Goal: Submit feedback/report problem

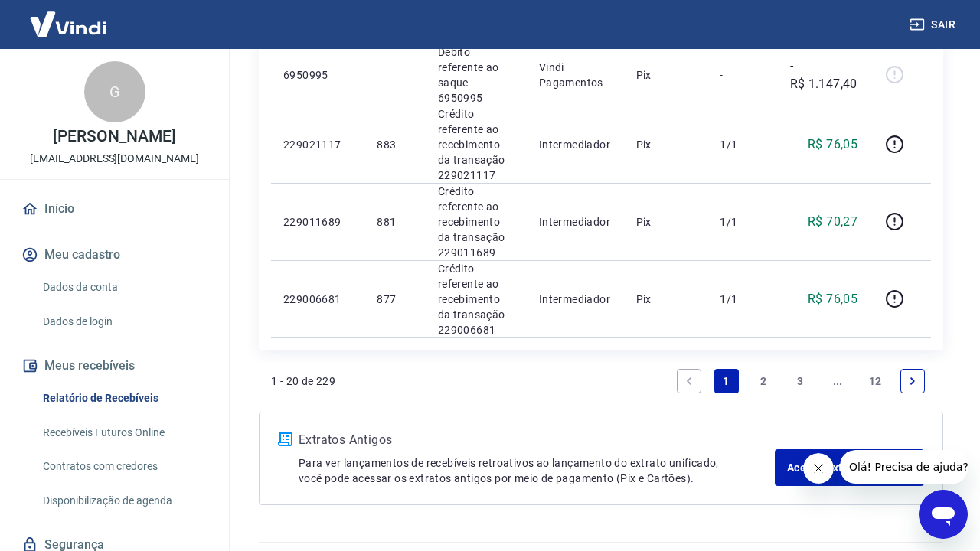
scroll to position [1573, 0]
click at [763, 370] on link "2" at bounding box center [763, 382] width 25 height 25
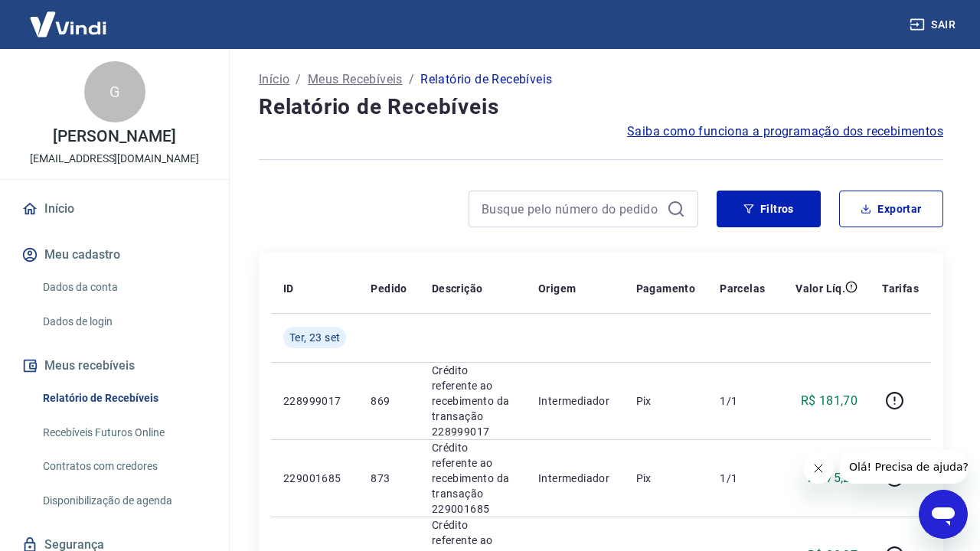
click at [119, 296] on link "Dados da conta" at bounding box center [124, 287] width 174 height 31
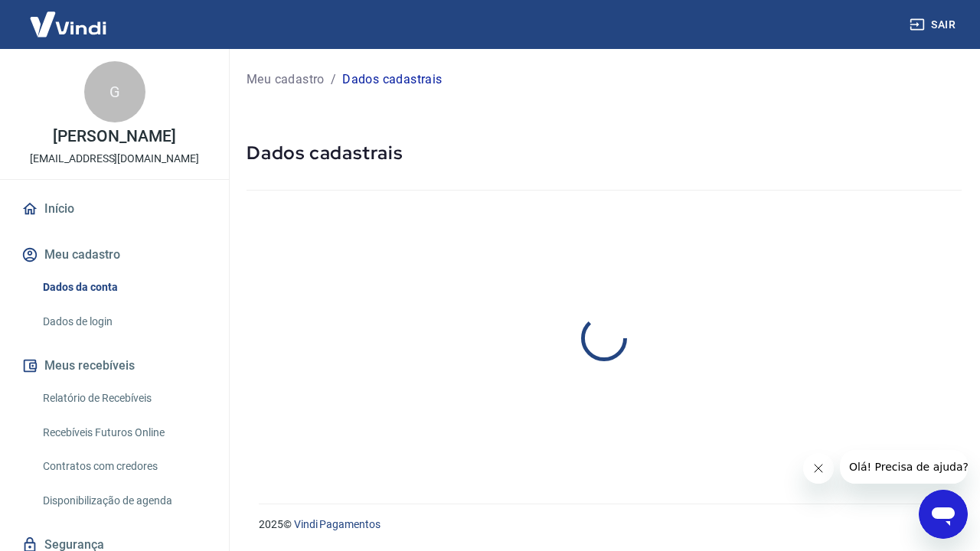
select select "MG"
select select "business"
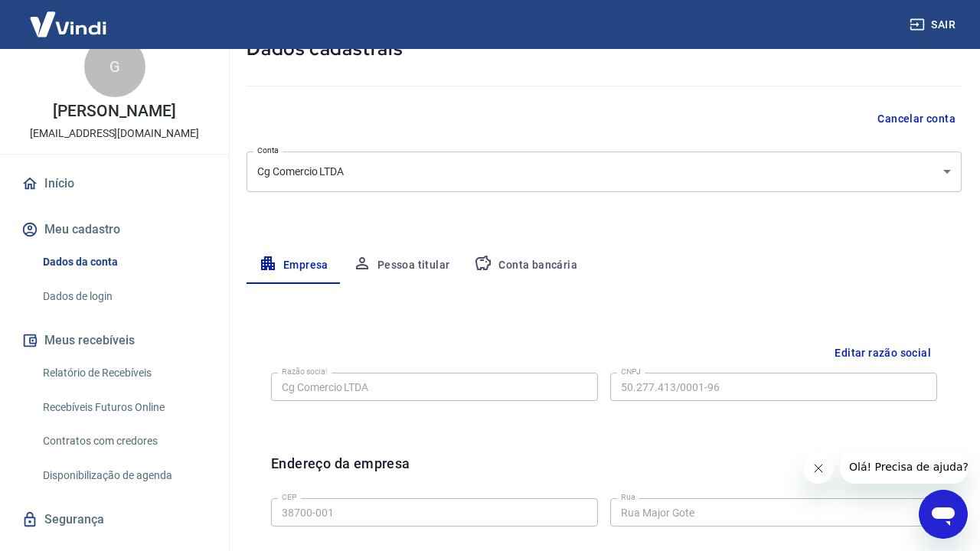
scroll to position [106, 0]
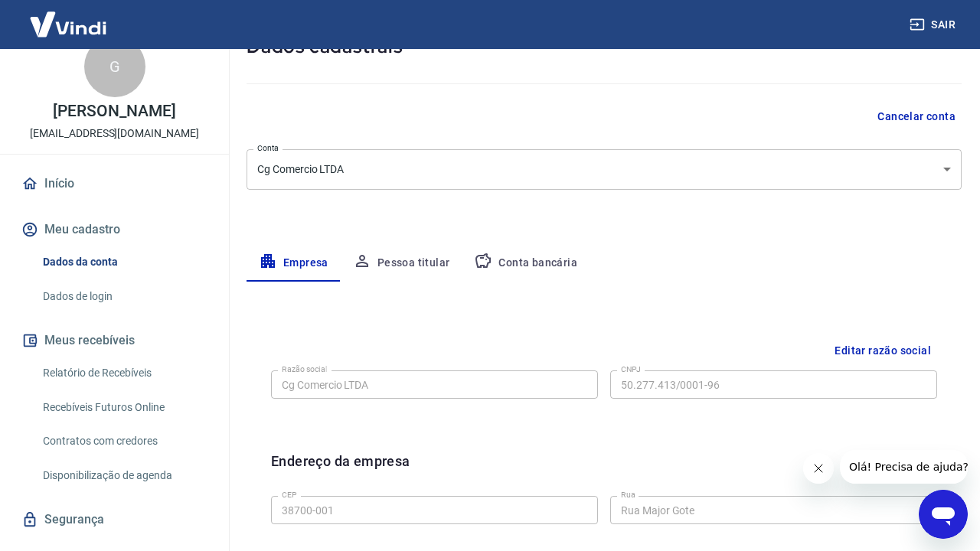
click at [903, 345] on button "Editar razão social" at bounding box center [882, 351] width 109 height 28
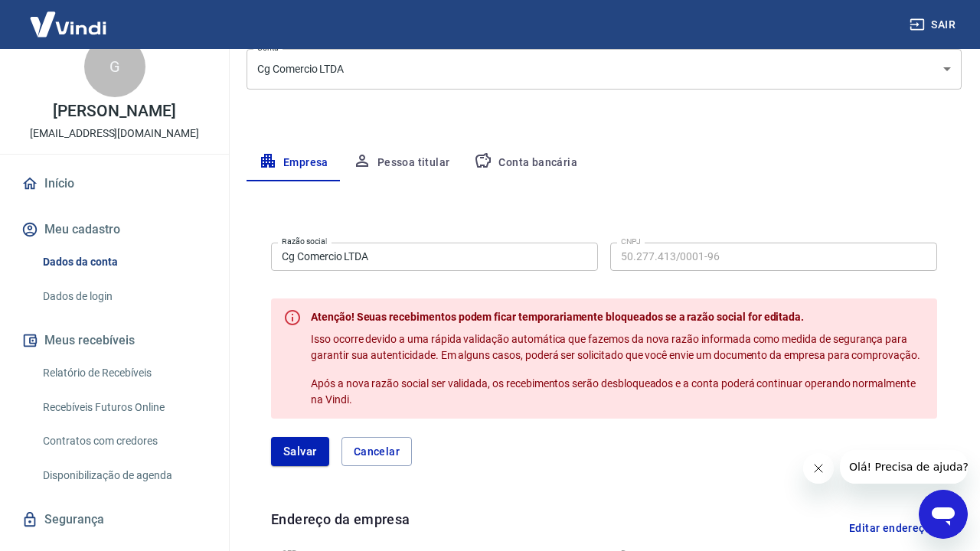
scroll to position [228, 0]
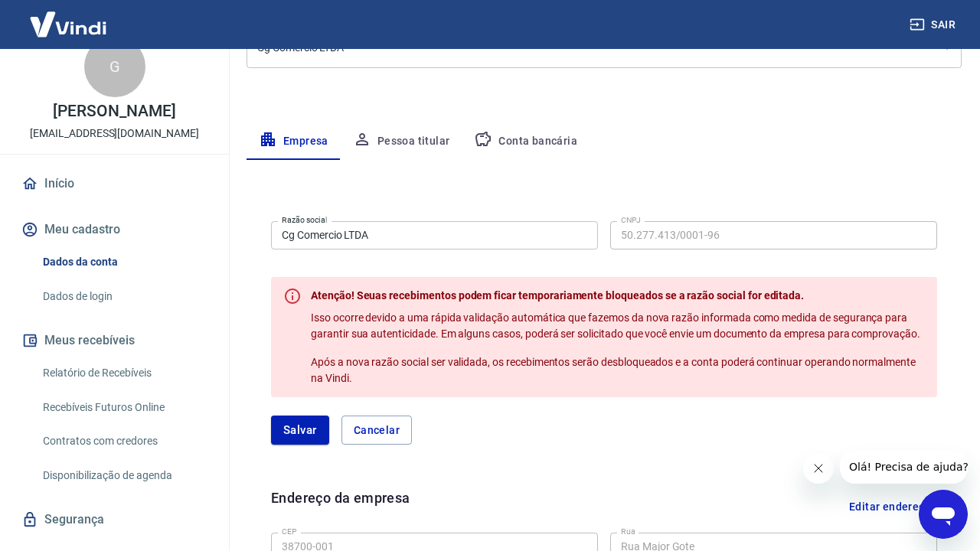
click at [438, 219] on div "Razão social Cg Comercio LTDA Razão social CNPJ 50.277.413/0001-96 CNPJ" at bounding box center [604, 234] width 666 height 38
click at [454, 233] on input "Cg Comercio LTDA" at bounding box center [434, 235] width 327 height 28
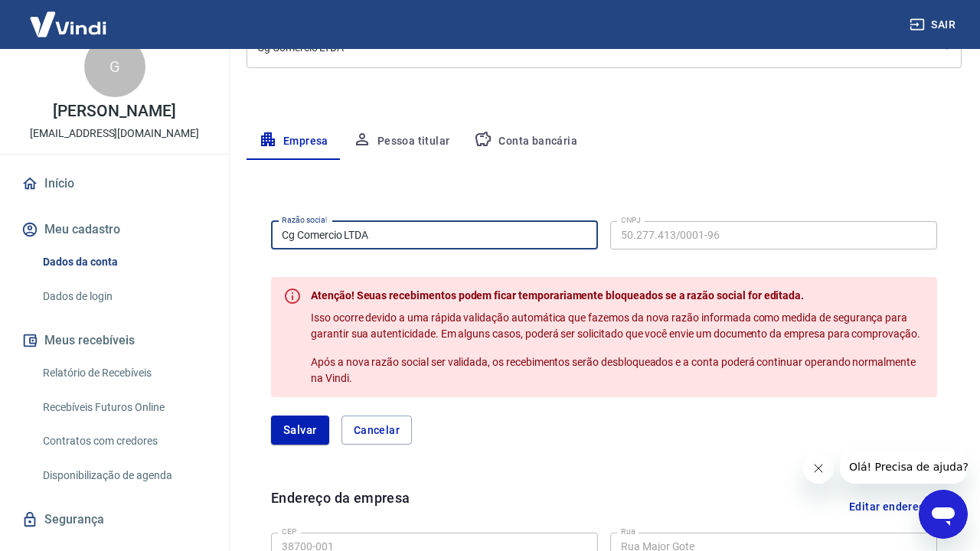
click at [454, 233] on input "Cg Comercio LTDA" at bounding box center [434, 235] width 327 height 28
click at [932, 510] on icon "Abrir janela de mensagens" at bounding box center [943, 515] width 28 height 28
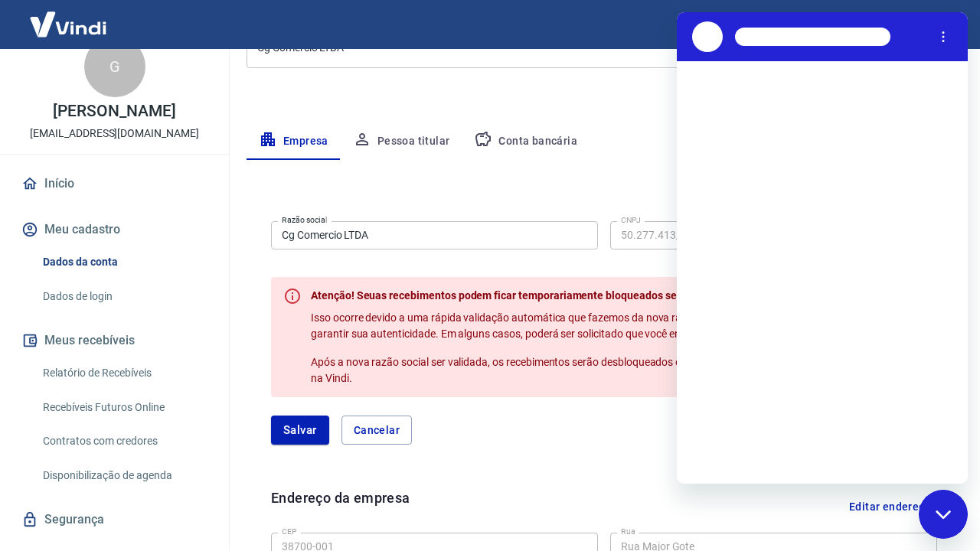
scroll to position [0, 0]
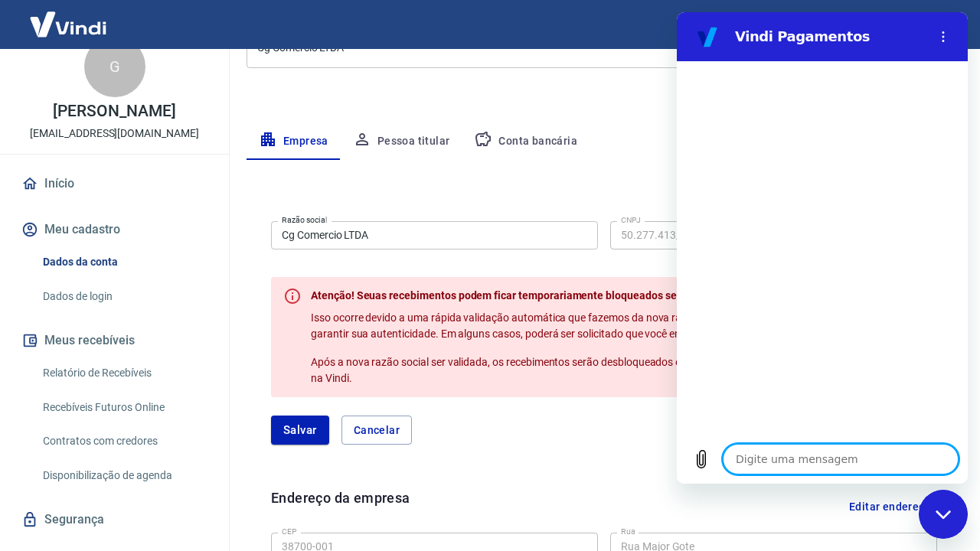
click at [858, 449] on textarea at bounding box center [841, 459] width 236 height 31
type textarea "O"
type textarea "x"
type textarea "Oi"
type textarea "x"
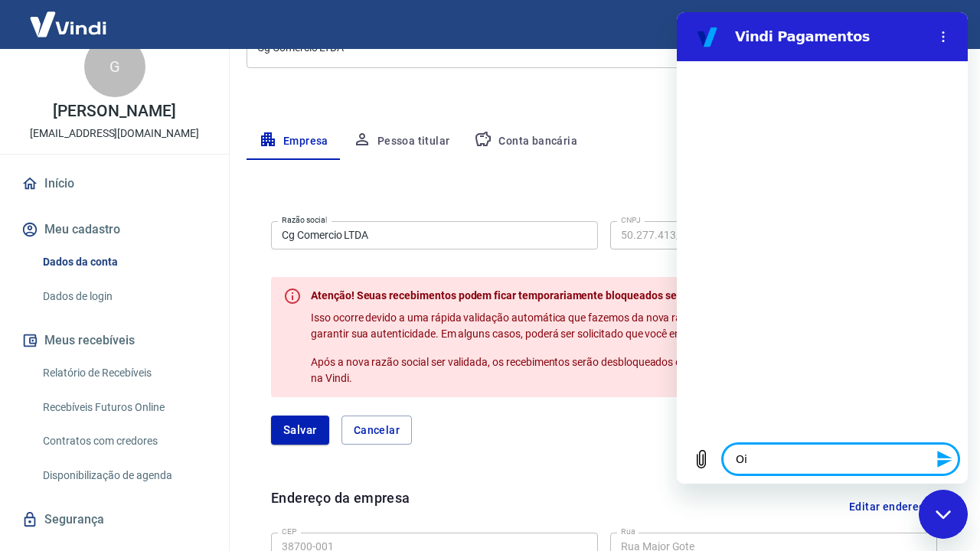
type textarea "Oii"
type textarea "x"
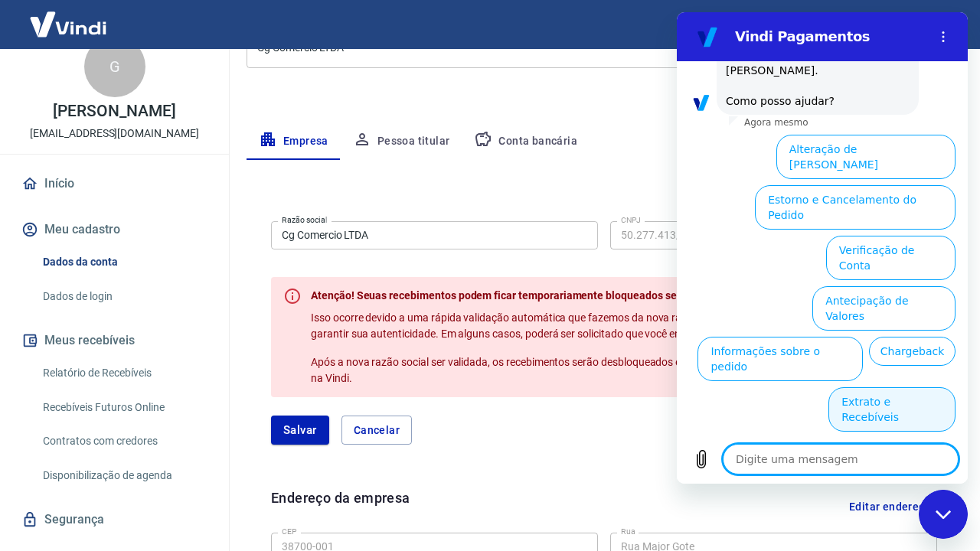
scroll to position [100, 0]
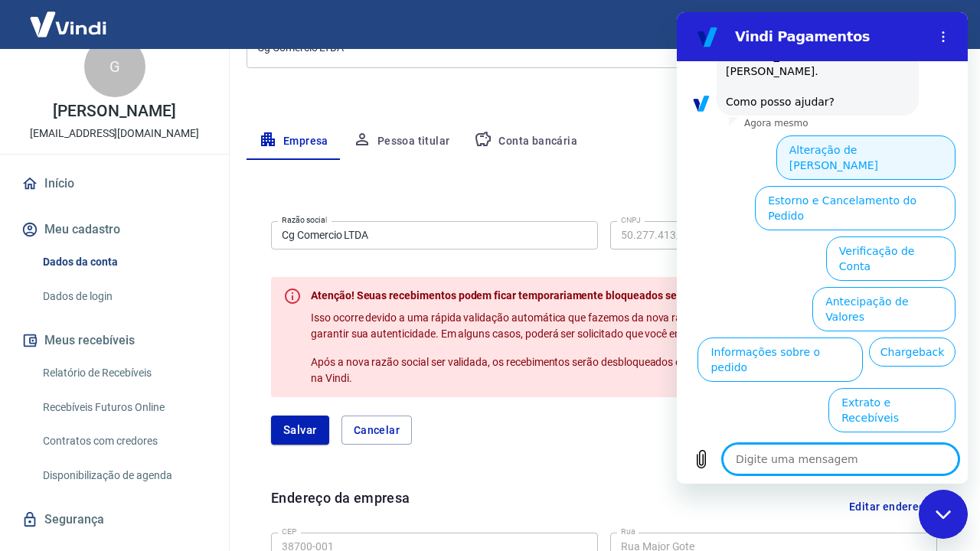
click at [873, 136] on button "Alteração de [PERSON_NAME]" at bounding box center [865, 158] width 179 height 44
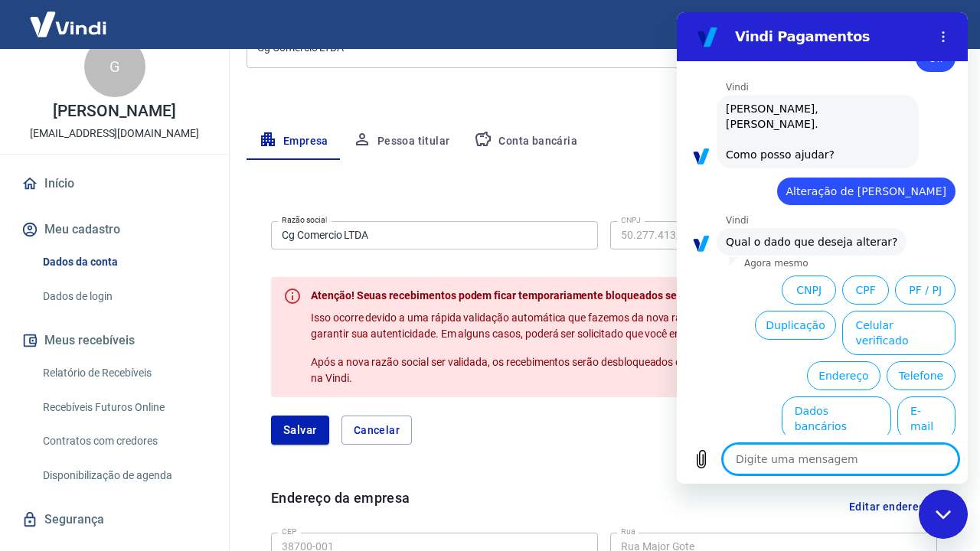
scroll to position [47, 0]
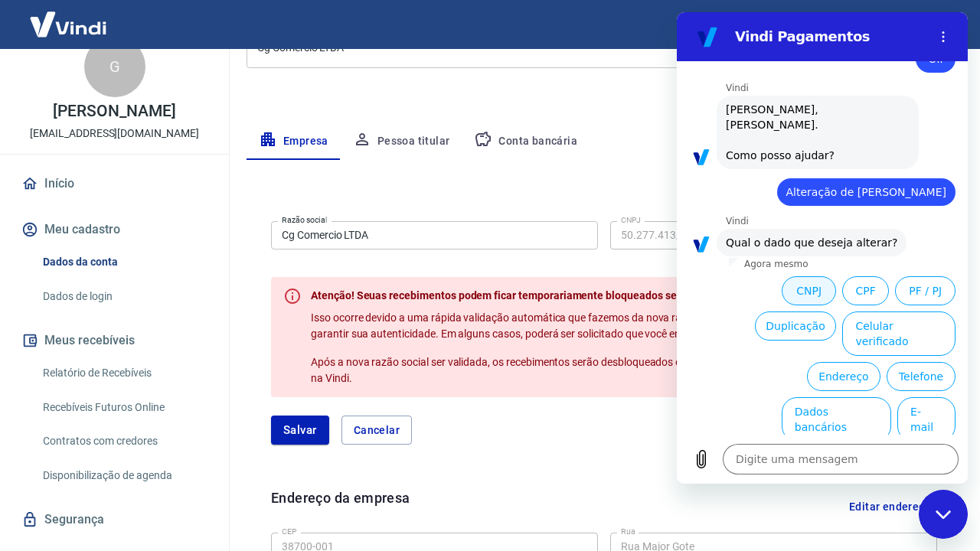
click at [805, 283] on button "CNPJ" at bounding box center [809, 290] width 54 height 29
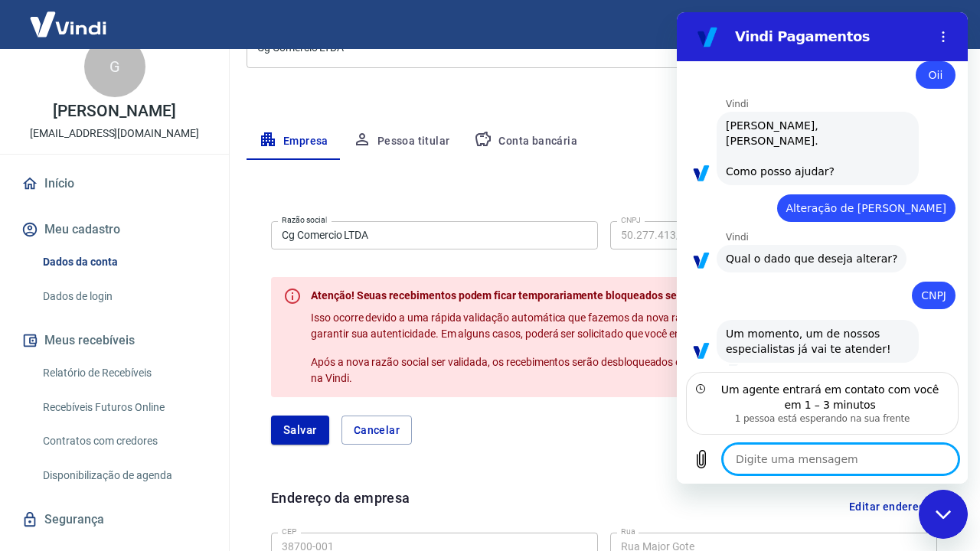
scroll to position [30, 0]
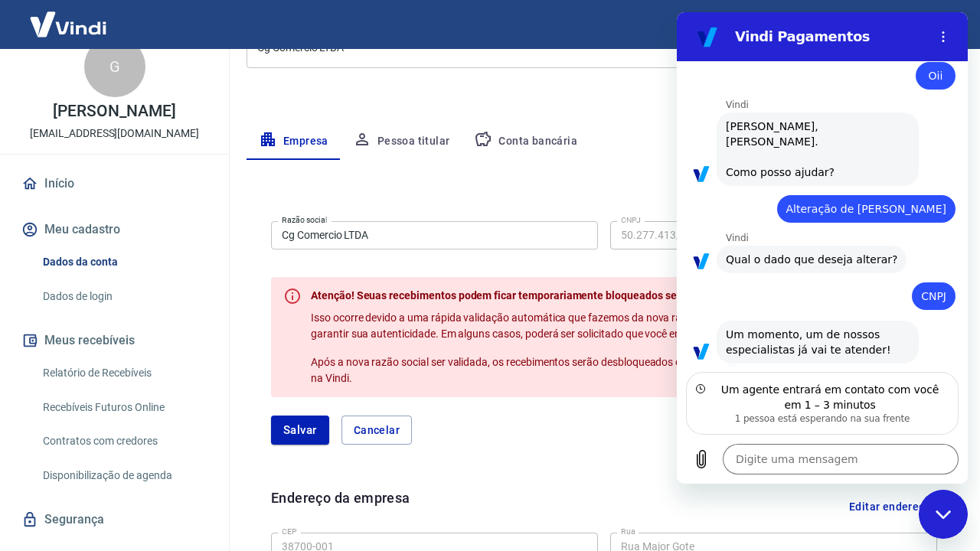
click at [701, 393] on circle at bounding box center [701, 389] width 8 height 8
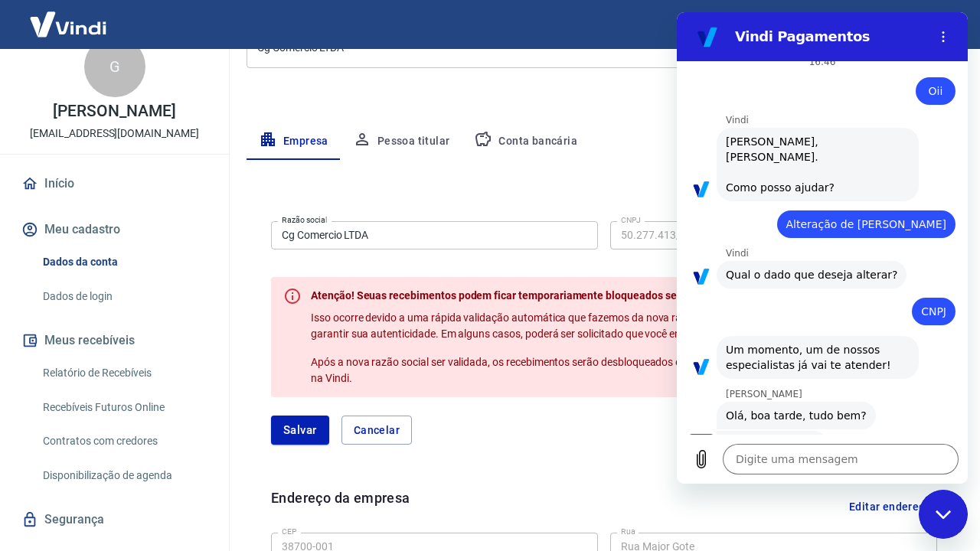
scroll to position [41, 0]
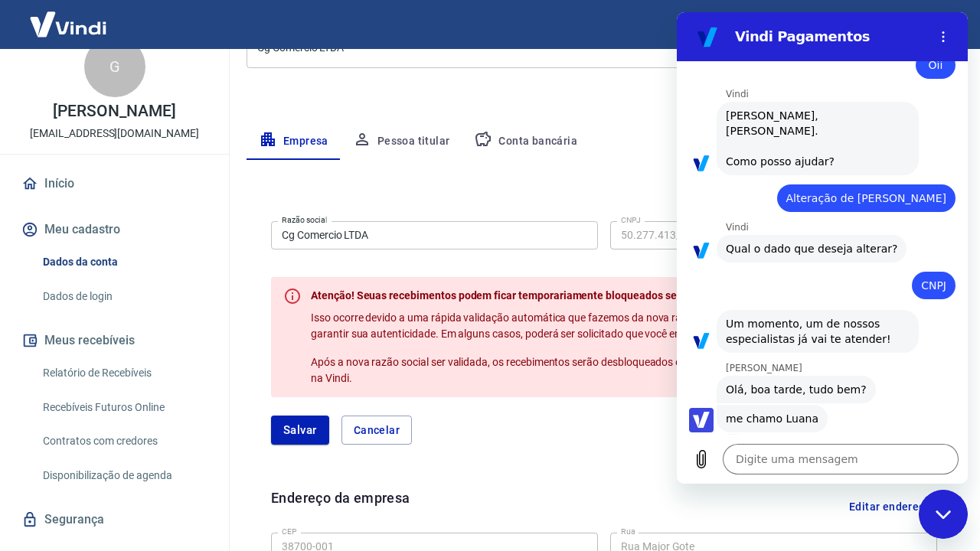
type textarea "x"
click at [815, 450] on textarea at bounding box center [841, 459] width 236 height 31
type textarea "o"
type textarea "x"
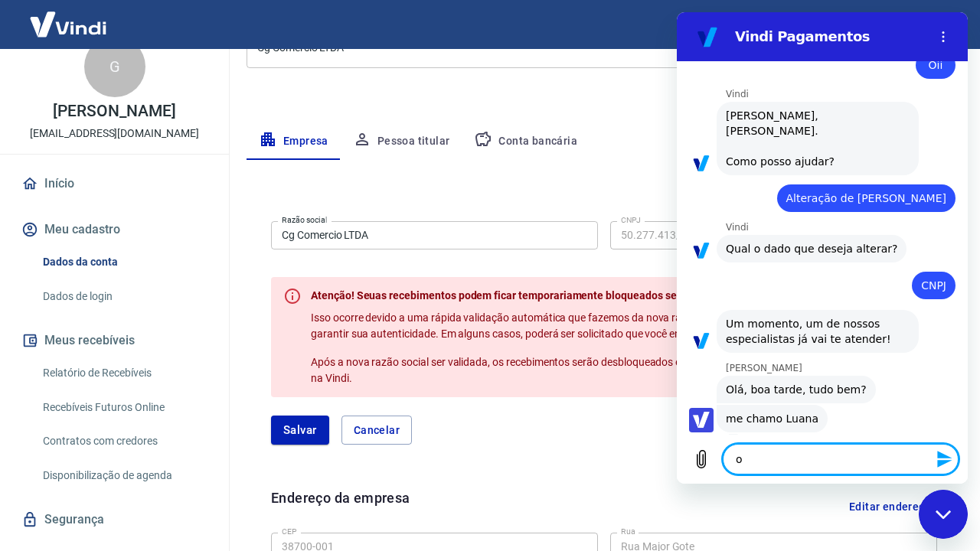
type textarea "oi"
type textarea "x"
type textarea "oi"
type textarea "x"
type textarea "oi l"
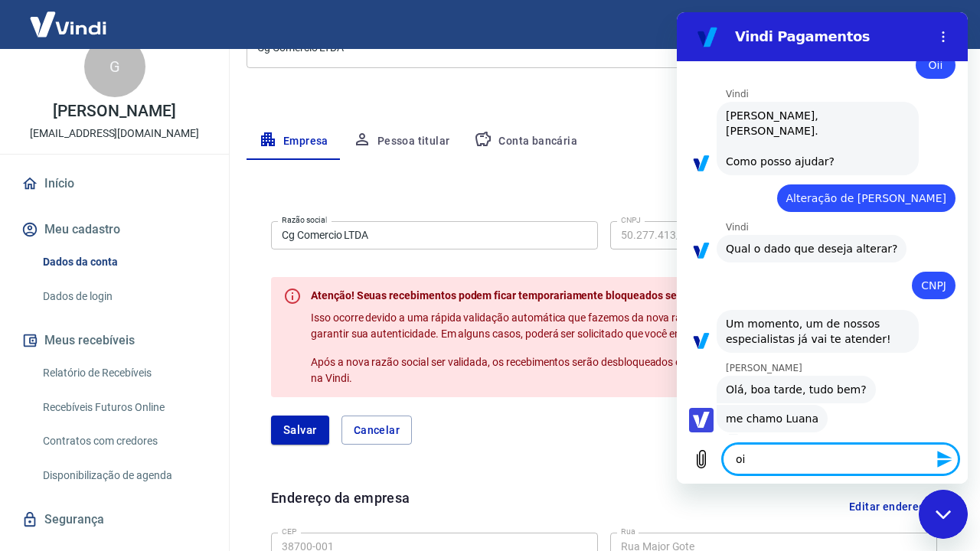
type textarea "x"
type textarea "oi lu"
type textarea "x"
type textarea "oi lua"
type textarea "x"
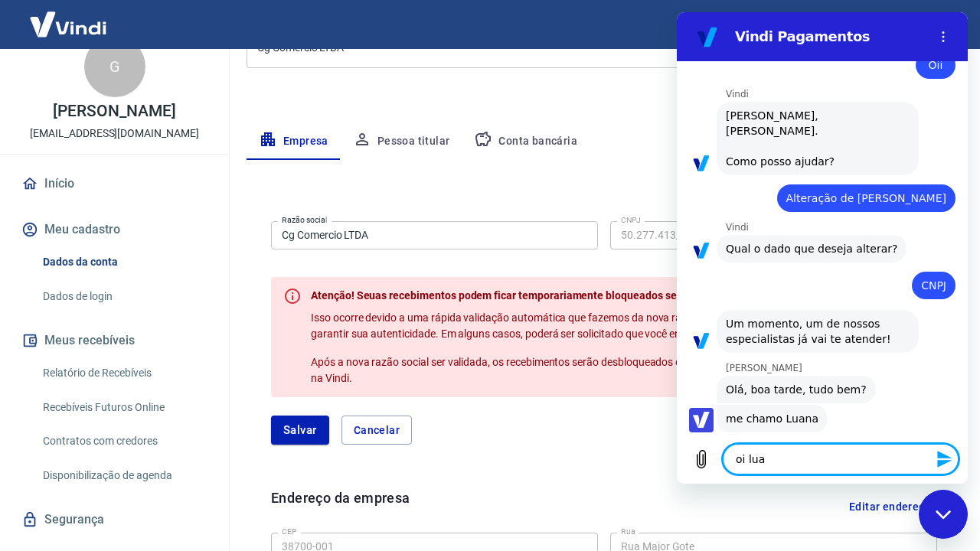
type textarea "[PERSON_NAME]"
type textarea "x"
type textarea "oi luana"
type textarea "x"
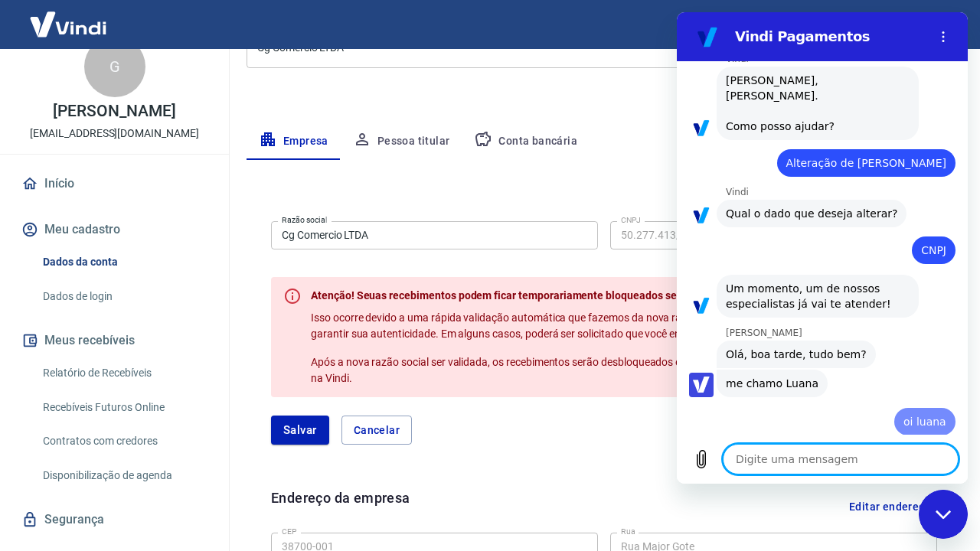
type textarea "x"
type textarea "q"
type textarea "x"
type textarea "qu"
type textarea "x"
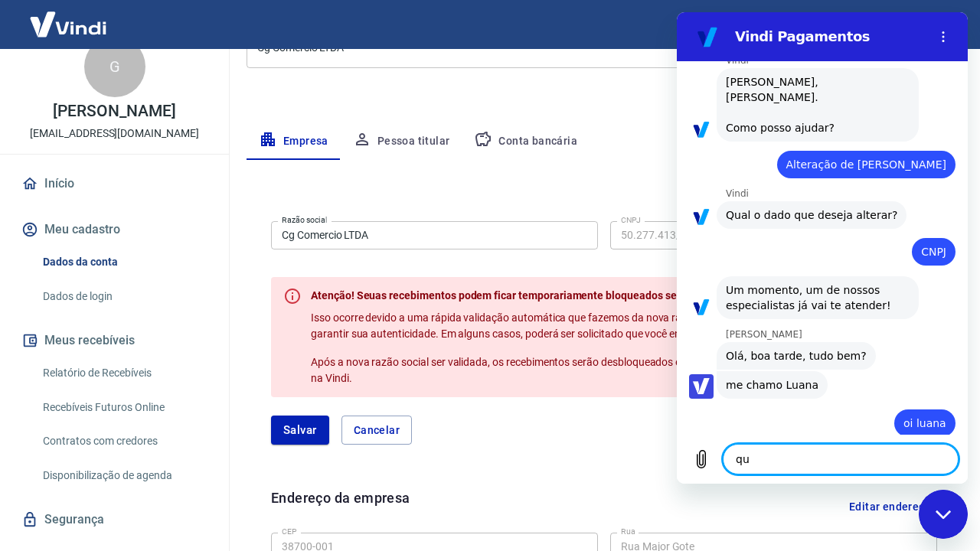
type textarea "que"
type textarea "x"
type textarea "quer"
type textarea "x"
type textarea "quero"
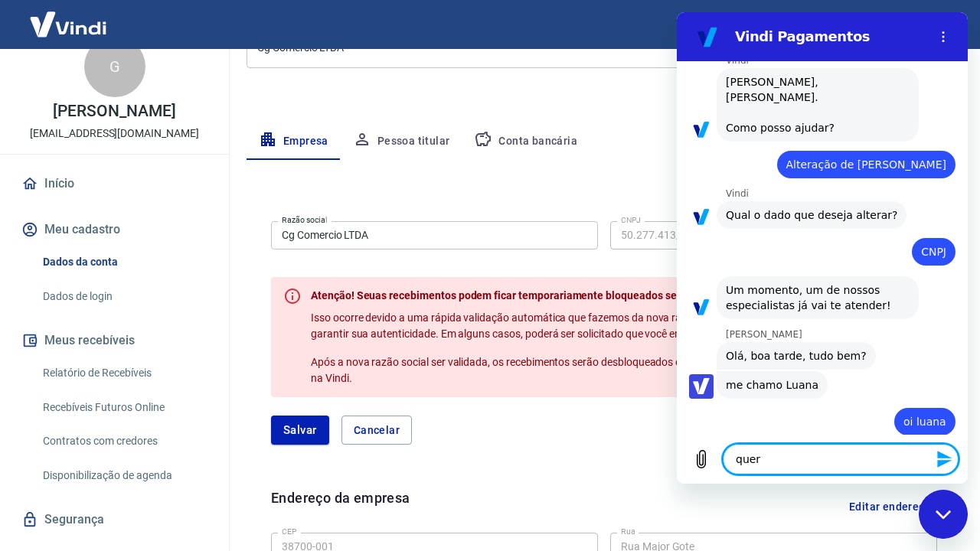
type textarea "x"
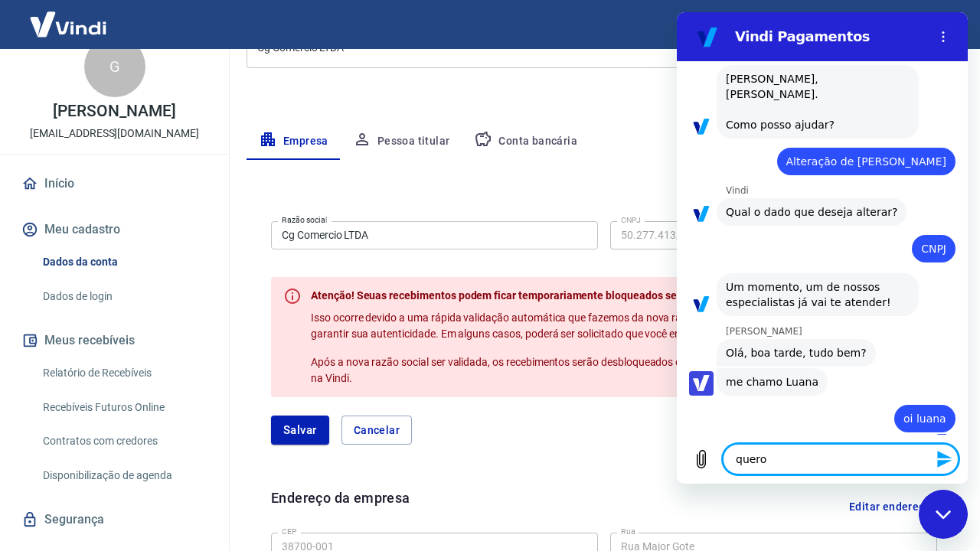
type textarea "quero"
type textarea "x"
type textarea "quero t"
type textarea "x"
type textarea "quero"
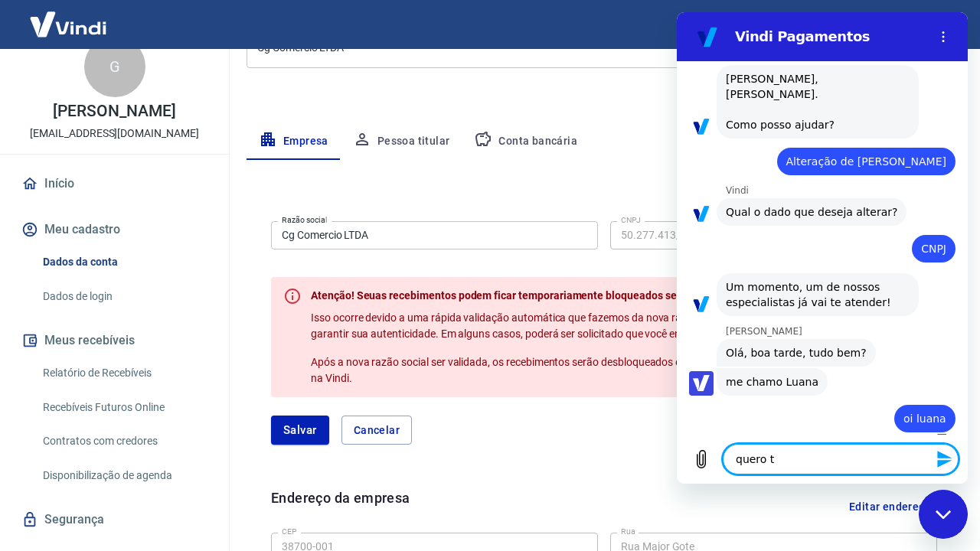
type textarea "x"
type textarea "quero m"
type textarea "x"
type textarea "quero mu"
type textarea "x"
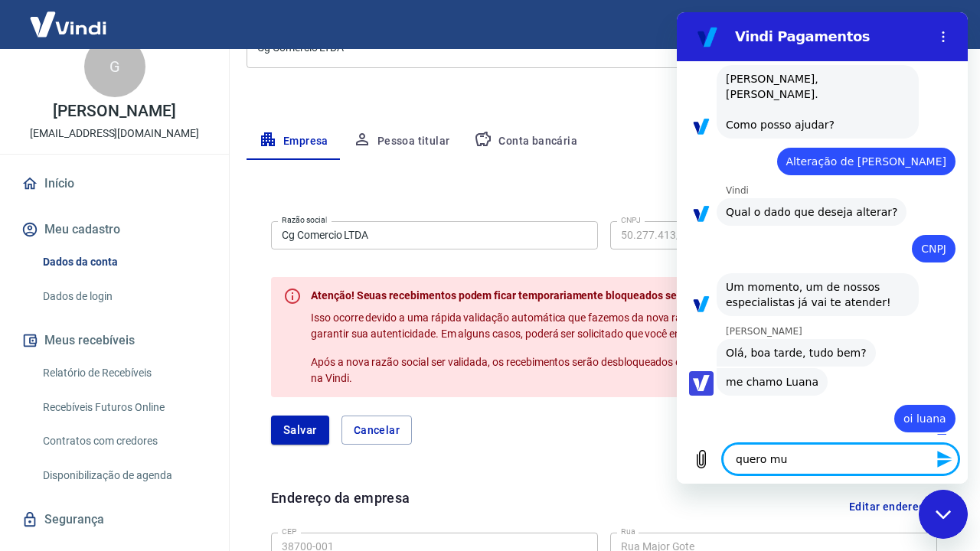
type textarea "quero mud"
type textarea "x"
type textarea "quero muda"
type textarea "x"
type textarea "quero mudar"
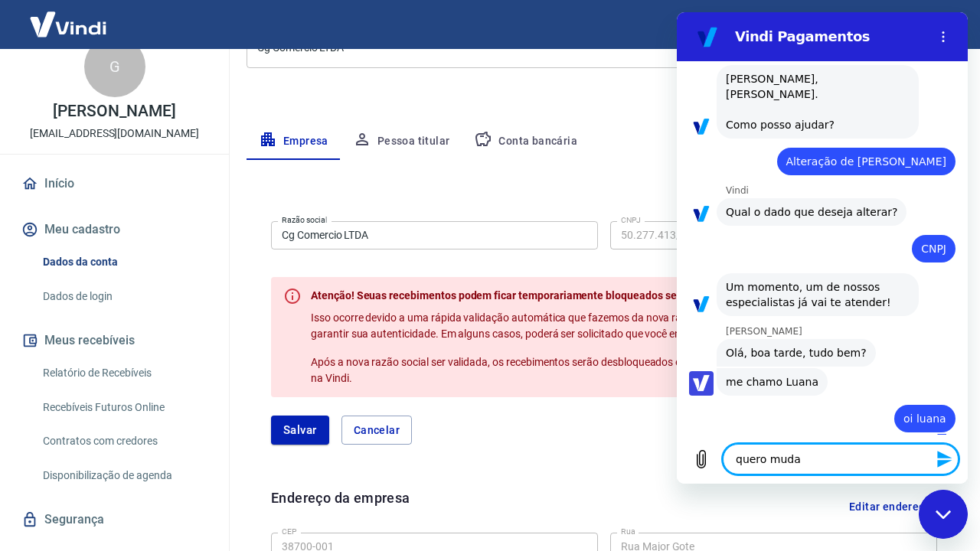
type textarea "x"
type textarea "quero mudar"
type textarea "x"
type textarea "quero mudar m"
type textarea "x"
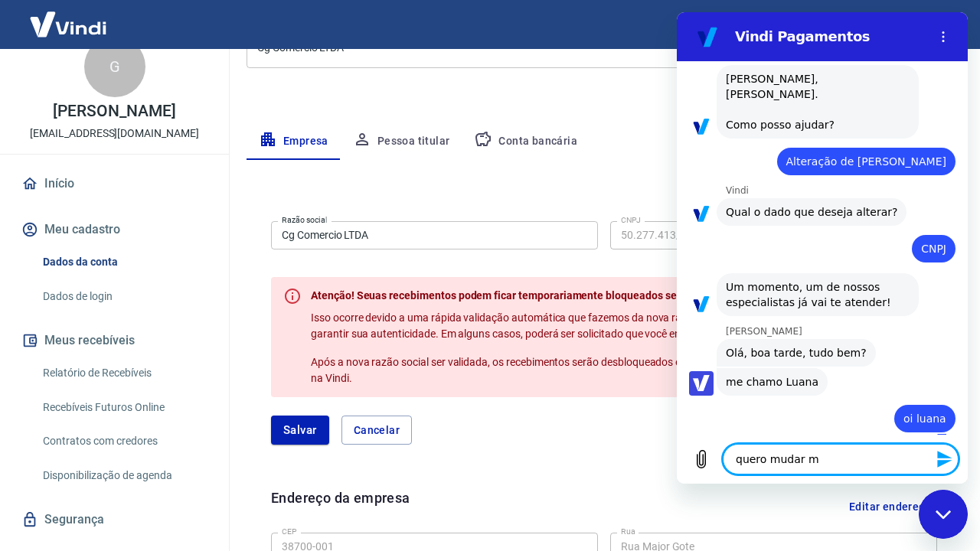
type textarea "quero mudar me"
type textarea "x"
type textarea "quero mudar meu"
type textarea "x"
type textarea "quero mudar meu"
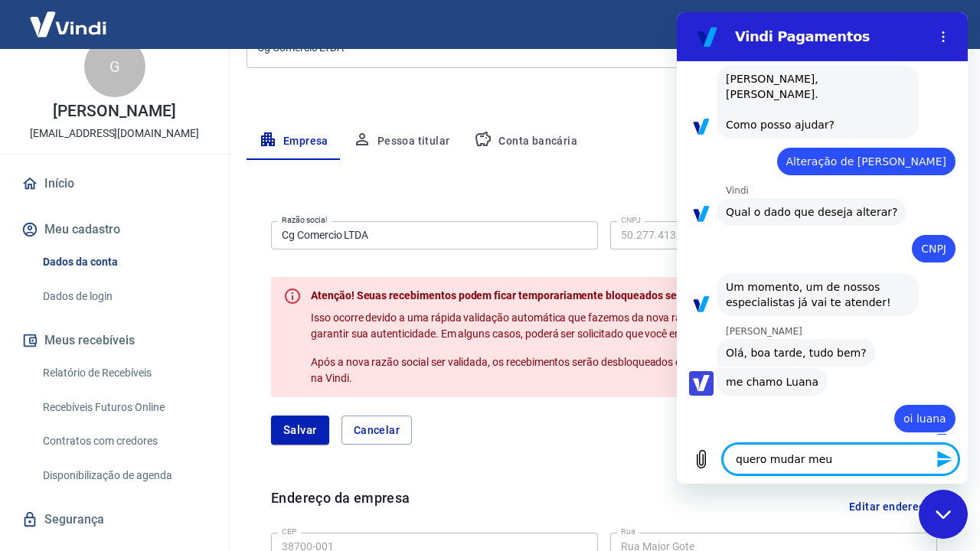
type textarea "x"
type textarea "quero mudar meu c"
type textarea "x"
type textarea "quero mudar meu cn"
type textarea "x"
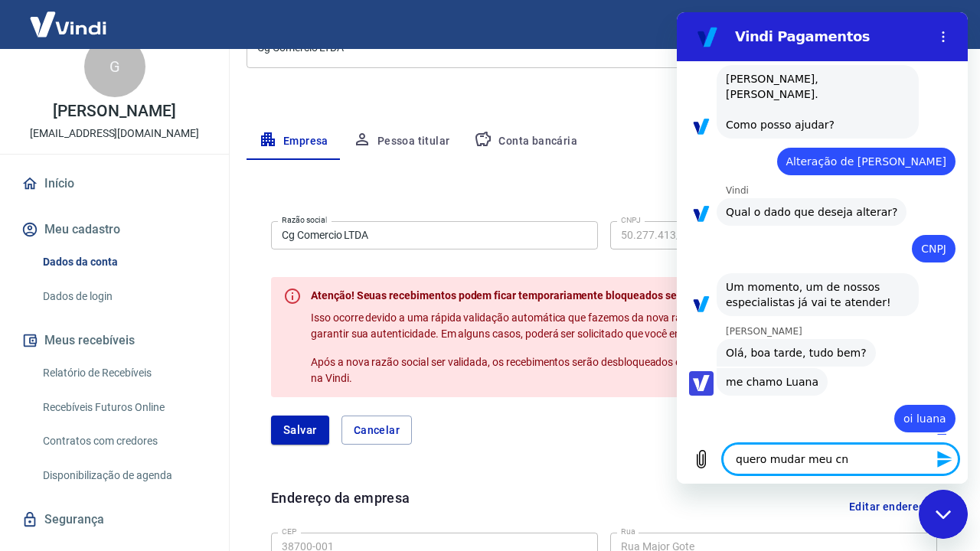
type textarea "quero mudar meu cnp"
type textarea "x"
type textarea "quero mudar meu cnpj"
type textarea "x"
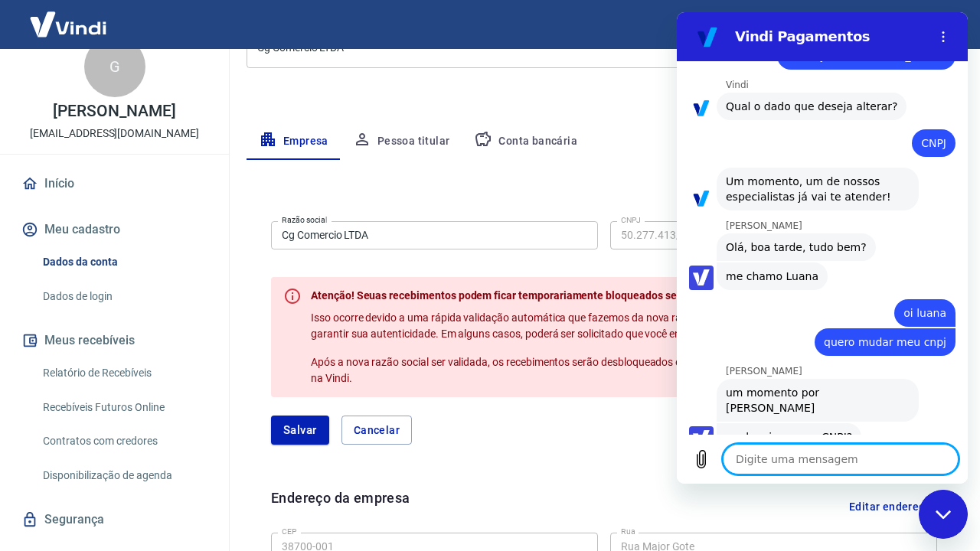
scroll to position [186, 0]
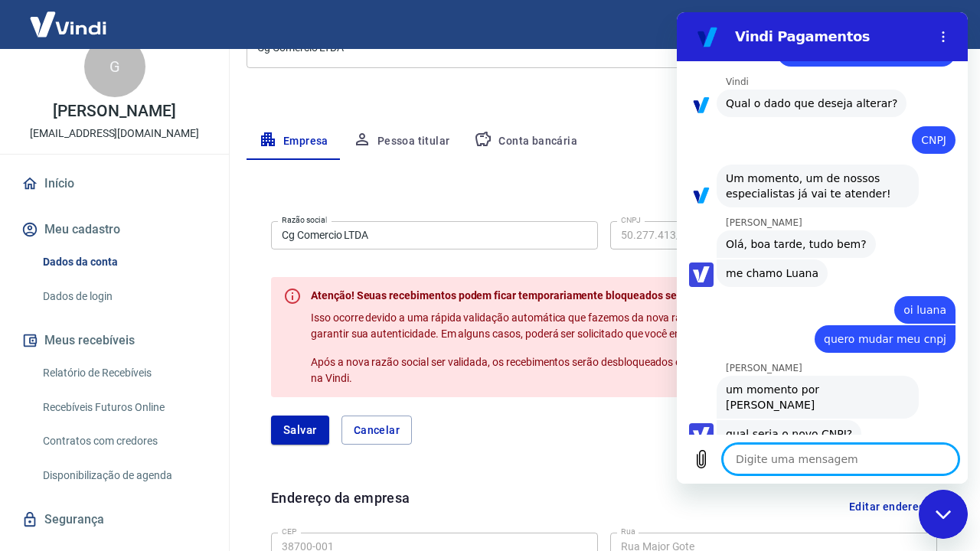
click at [758, 448] on textarea at bounding box center [841, 459] width 236 height 31
type textarea "x"
paste textarea "55.194.676000155"
type textarea "55.194.676000155"
type textarea "x"
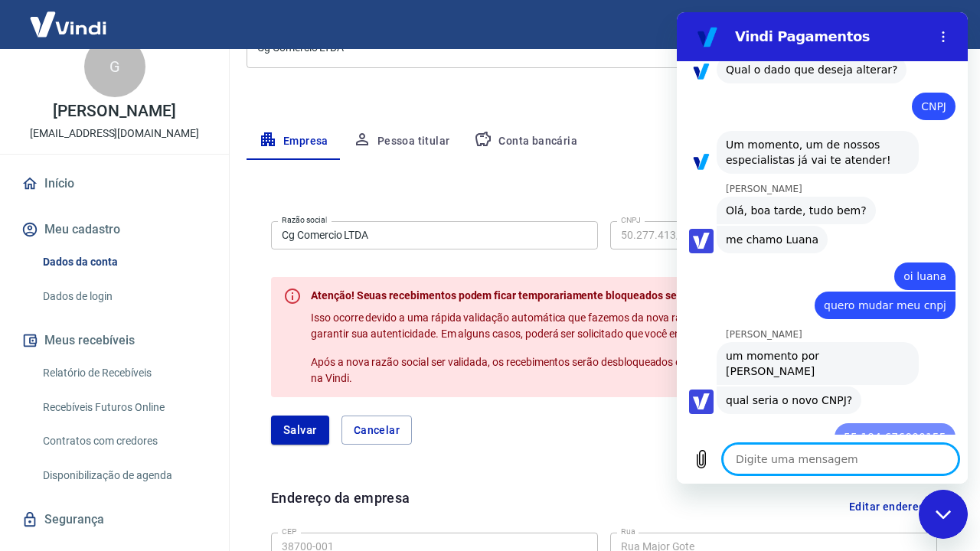
scroll to position [223, 0]
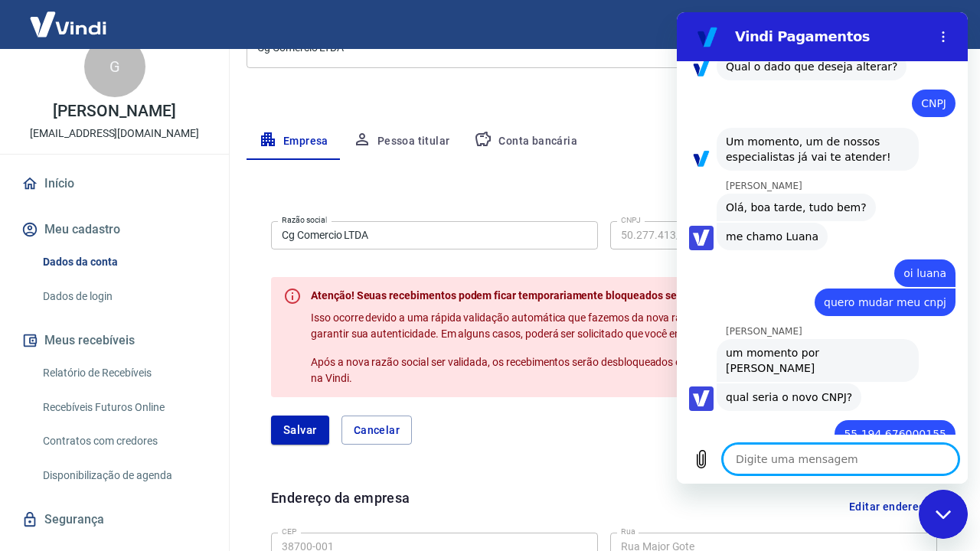
type textarea "x"
type textarea "l"
type textarea "x"
type textarea "o"
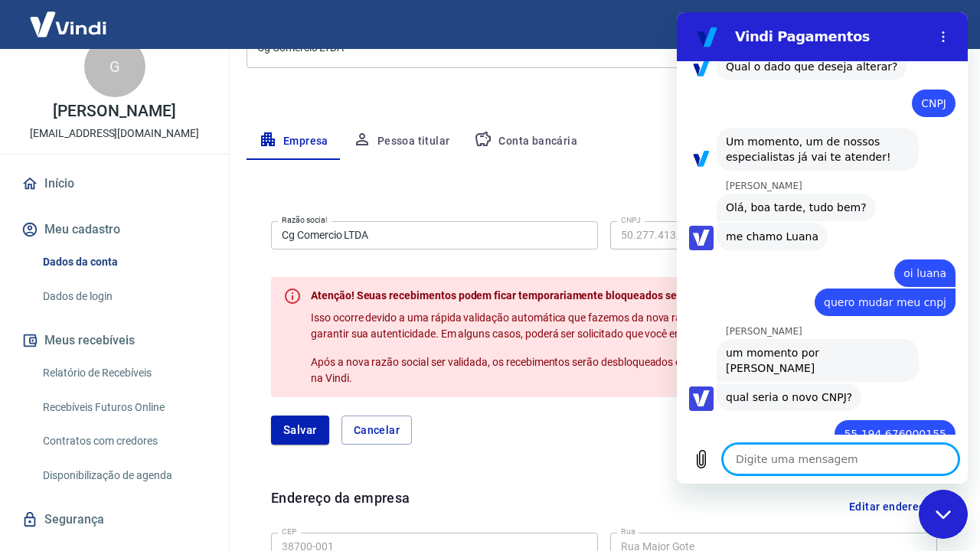
type textarea "x"
type textarea "ok"
type textarea "x"
type textarea "okl"
type textarea "x"
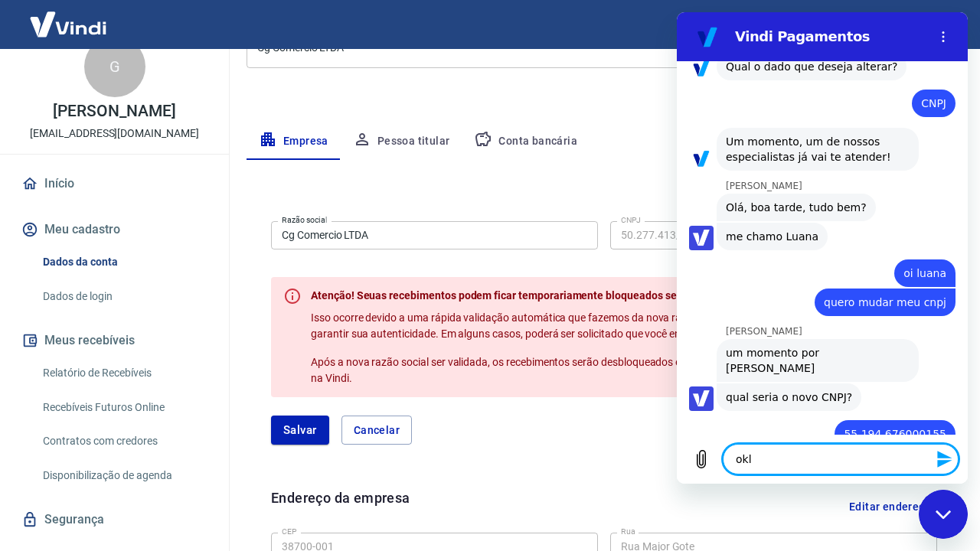
type textarea "ok"
type textarea "x"
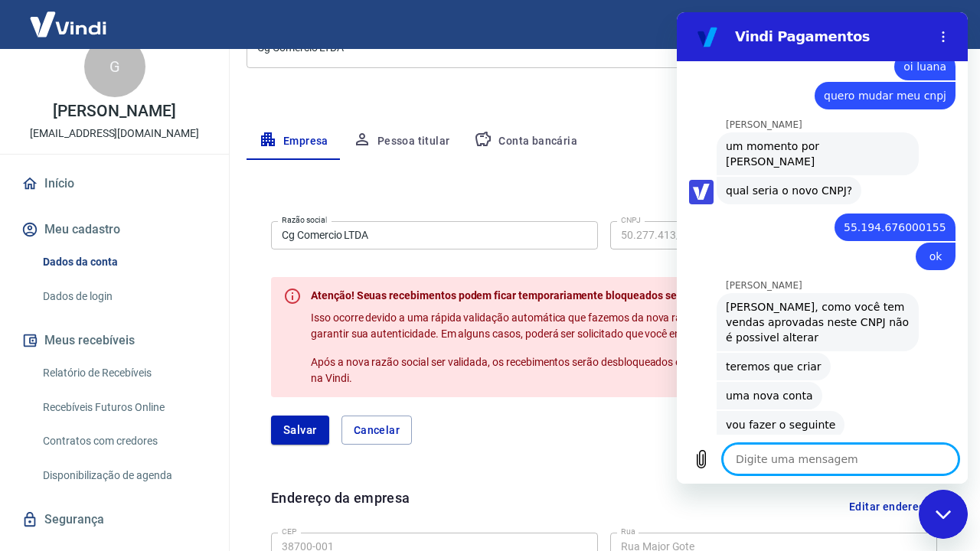
scroll to position [428, 0]
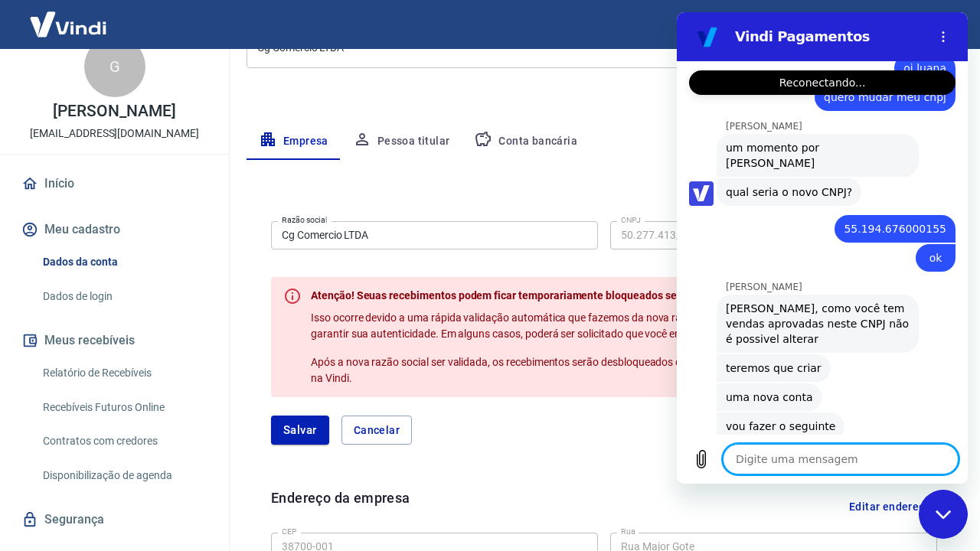
drag, startPoint x: 819, startPoint y: 24, endPoint x: 791, endPoint y: 390, distance: 367.8
click at [791, 419] on span "vou fazer o seguinte" at bounding box center [780, 426] width 109 height 15
click at [822, 469] on textarea at bounding box center [841, 459] width 236 height 31
type textarea "x"
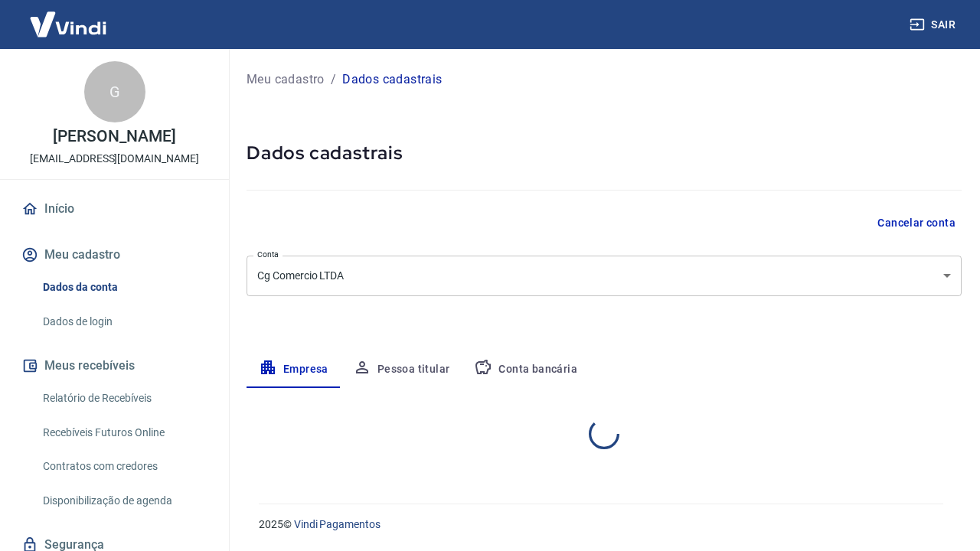
select select "MG"
select select "business"
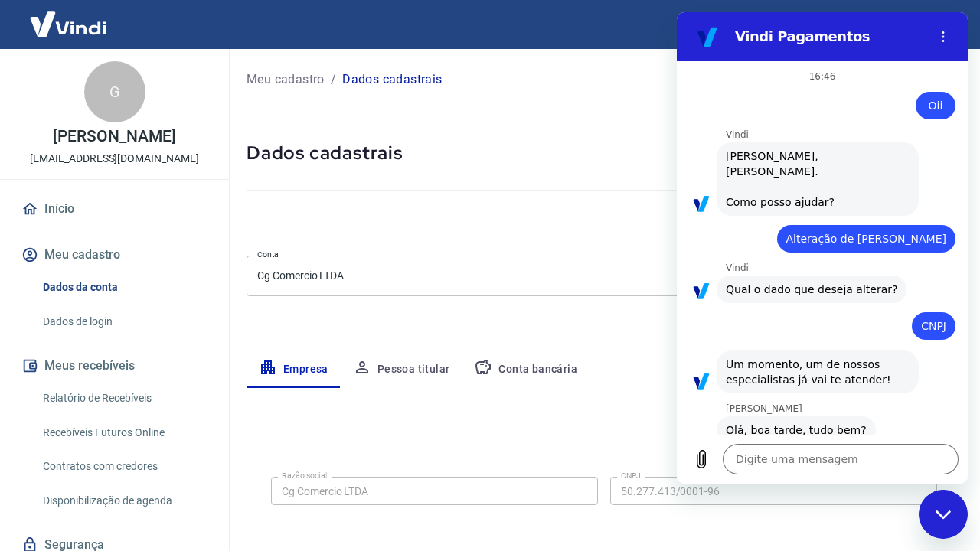
scroll to position [541, 0]
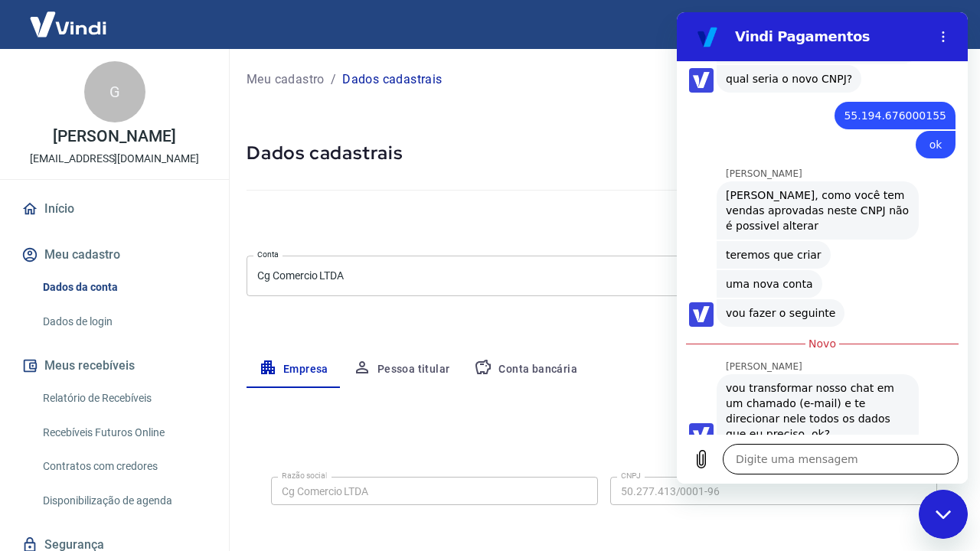
click at [805, 461] on textarea at bounding box center [841, 459] width 236 height 31
type textarea "o"
type textarea "x"
type textarea "ok"
type textarea "x"
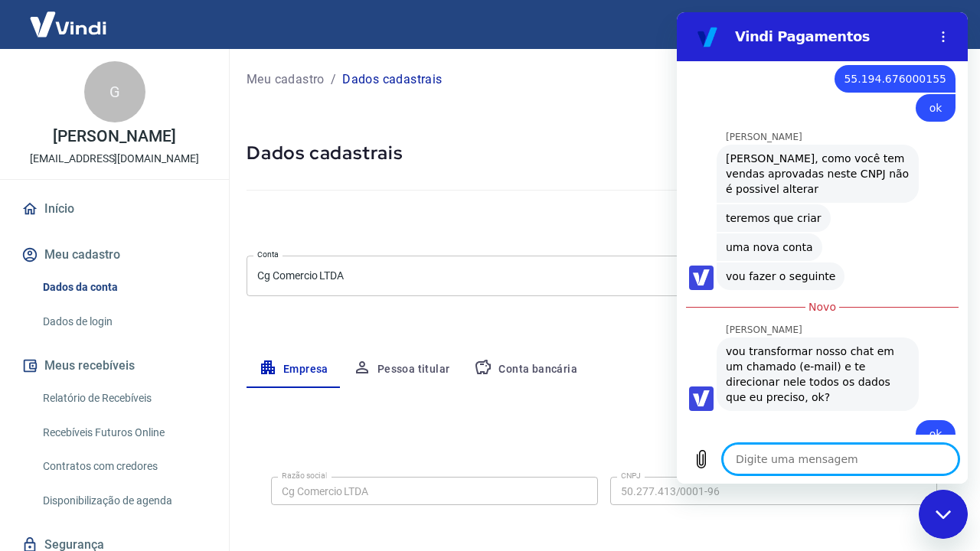
scroll to position [717, 0]
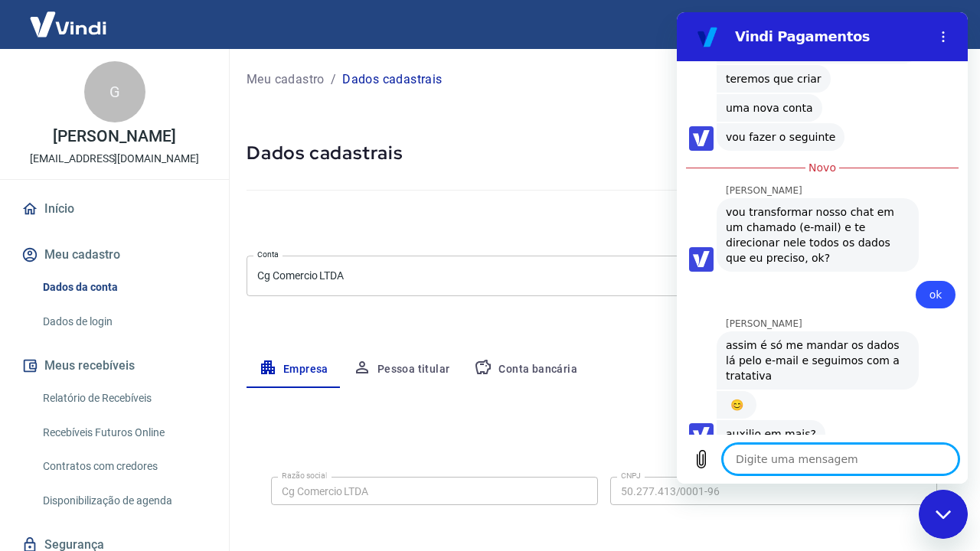
type textarea "x"
click at [783, 465] on textarea at bounding box center [841, 459] width 236 height 31
click at [766, 483] on div "Digite uma mensagem x" at bounding box center [822, 459] width 291 height 49
click at [757, 459] on textarea at bounding box center [841, 459] width 236 height 31
type textarea "x"
